Goal: Check status: Check status

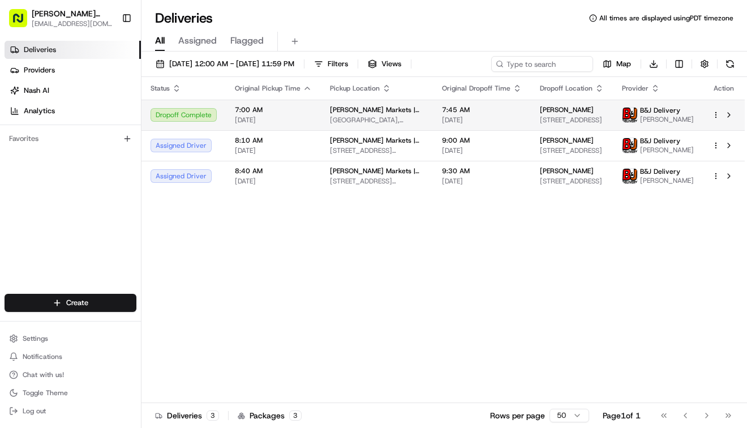
click at [185, 117] on div "Dropoff Complete" at bounding box center [184, 115] width 66 height 14
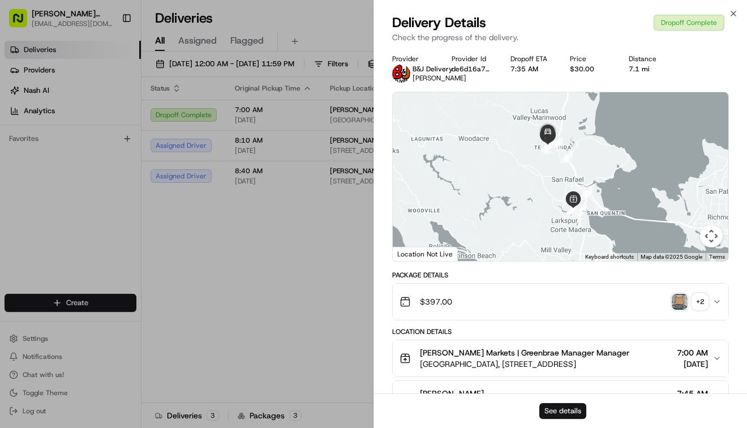
click at [563, 406] on button "See details" at bounding box center [562, 411] width 47 height 16
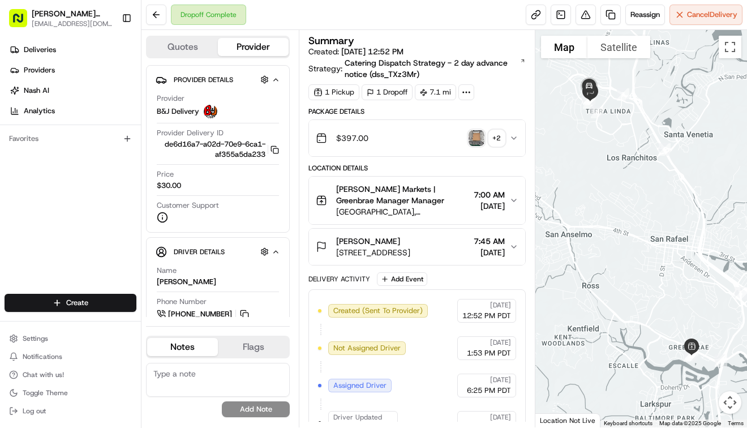
click at [496, 137] on div "+ 2" at bounding box center [497, 138] width 16 height 16
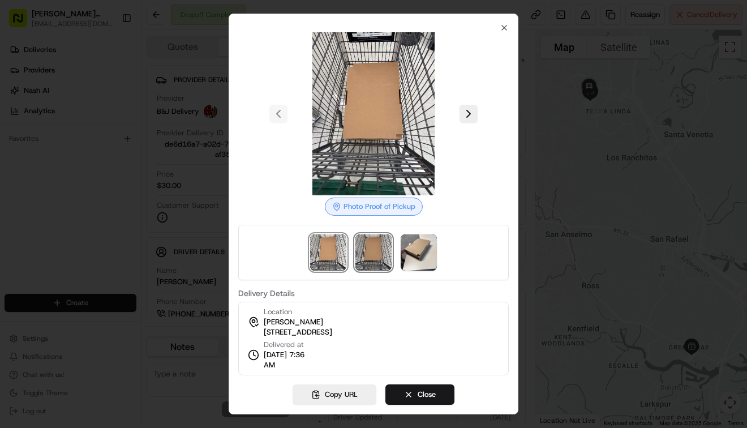
click at [368, 251] on img at bounding box center [373, 252] width 36 height 36
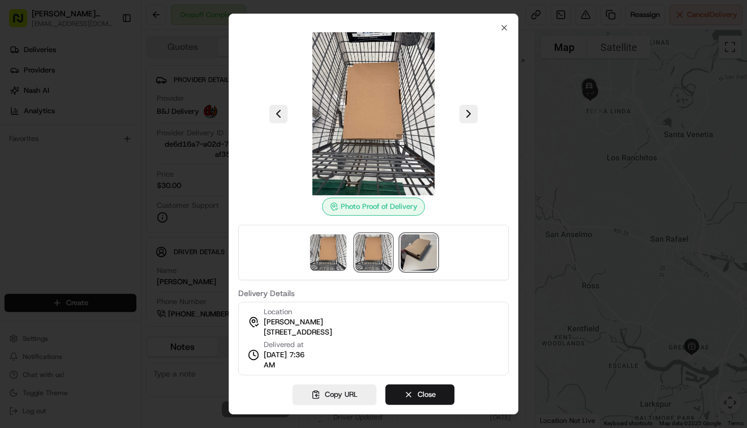
click at [421, 259] on img at bounding box center [419, 252] width 36 height 36
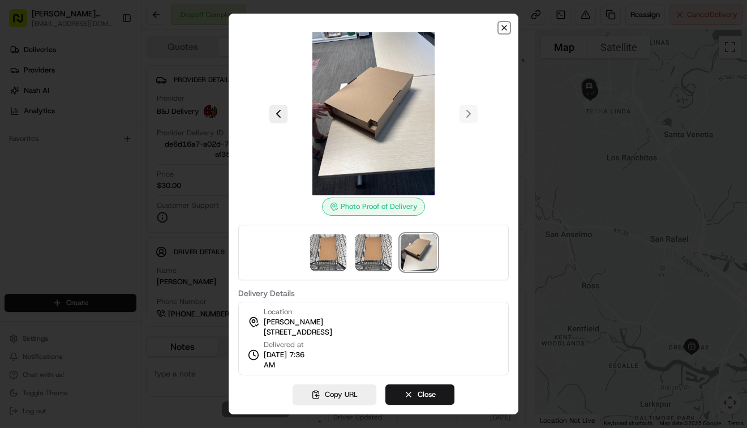
click at [503, 27] on icon "button" at bounding box center [504, 27] width 9 height 9
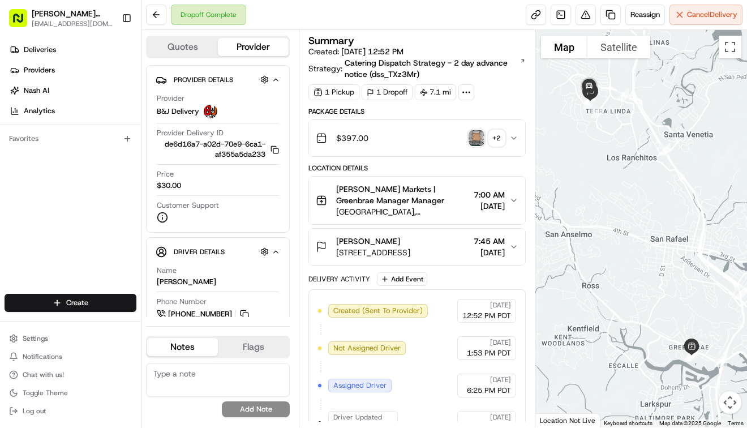
click at [494, 115] on div "Package Details" at bounding box center [416, 111] width 217 height 9
click at [474, 246] on span "7:45 AM" at bounding box center [489, 240] width 31 height 11
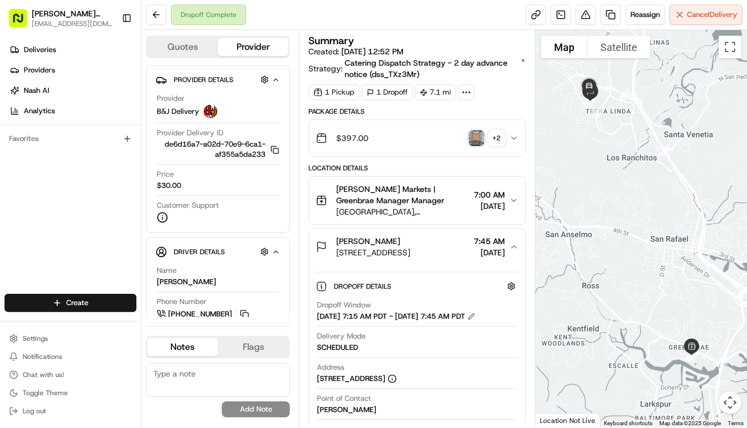
click at [535, 152] on div at bounding box center [641, 228] width 212 height 397
